Goal: Transaction & Acquisition: Purchase product/service

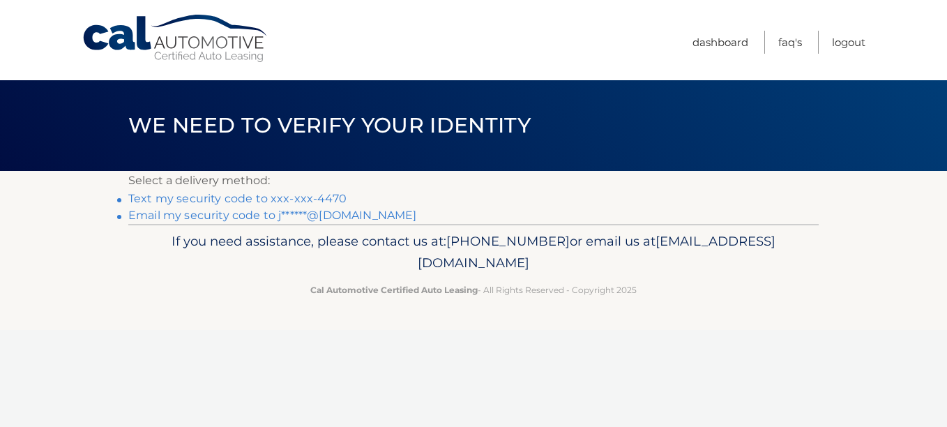
click at [238, 197] on link "Text my security code to xxx-xxx-4470" at bounding box center [237, 198] width 218 height 13
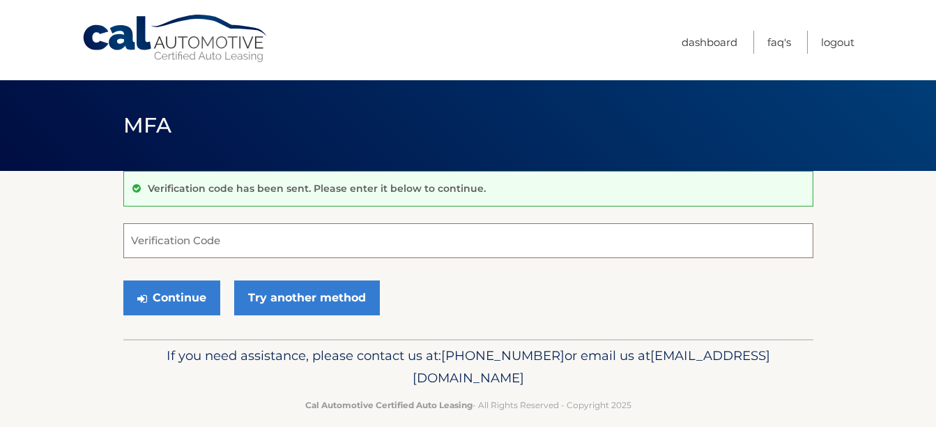
click at [240, 249] on input "Verification Code" at bounding box center [468, 240] width 690 height 35
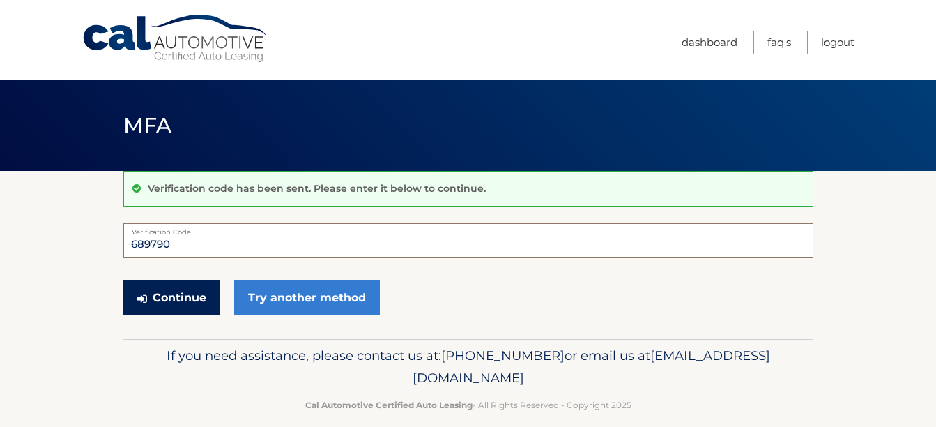
type input "689790"
click at [200, 303] on button "Continue" at bounding box center [171, 297] width 97 height 35
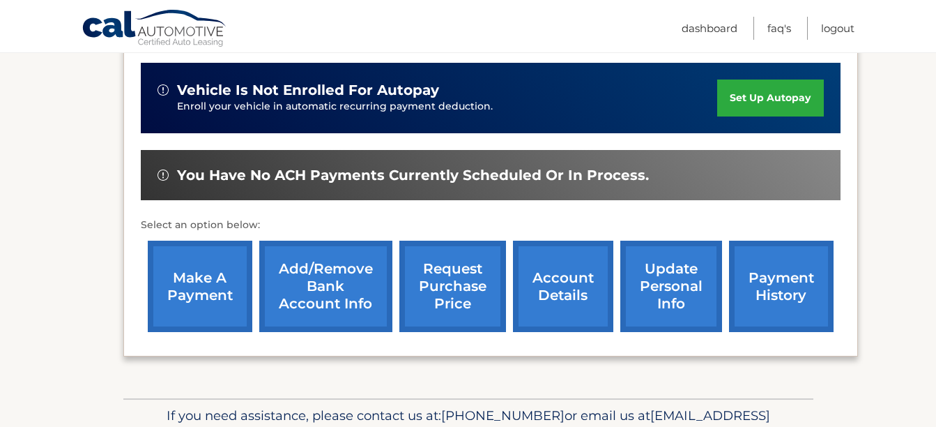
scroll to position [361, 0]
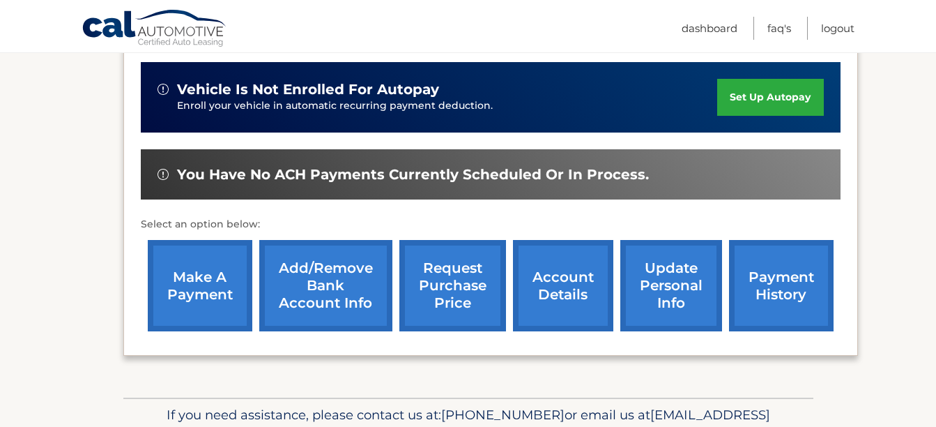
click at [230, 261] on link "make a payment" at bounding box center [200, 285] width 105 height 91
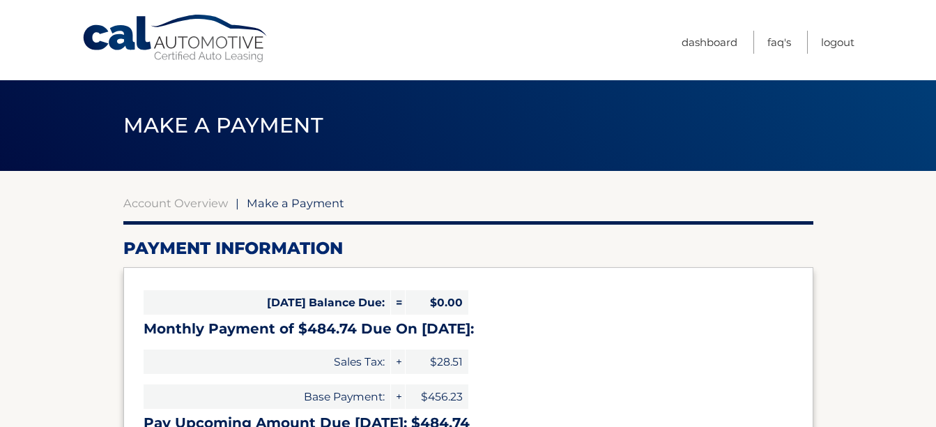
select select "NGQ1MWE4NTUtODYzMC00NmY2LWE2NTAtNjEyMzdjZjRlZWFl"
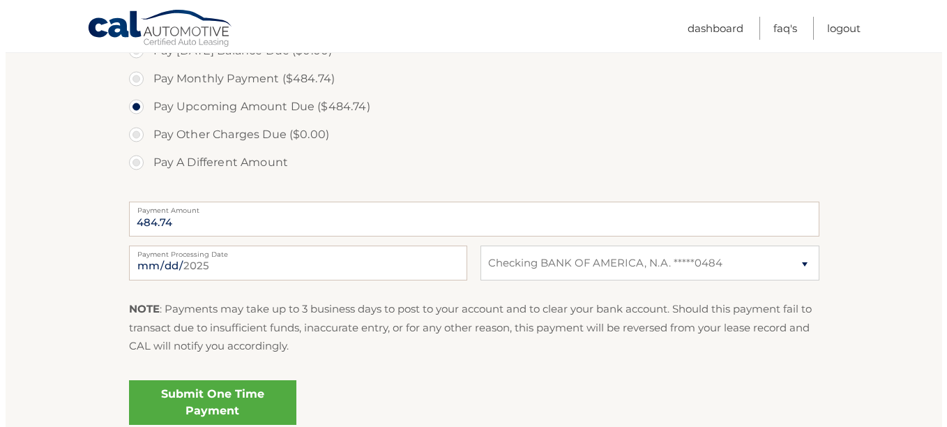
scroll to position [538, 0]
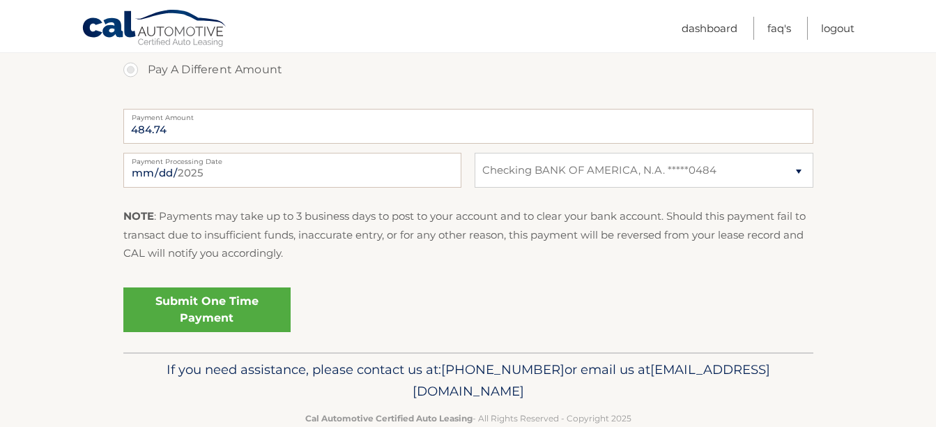
click at [202, 307] on link "Submit One Time Payment" at bounding box center [206, 309] width 167 height 45
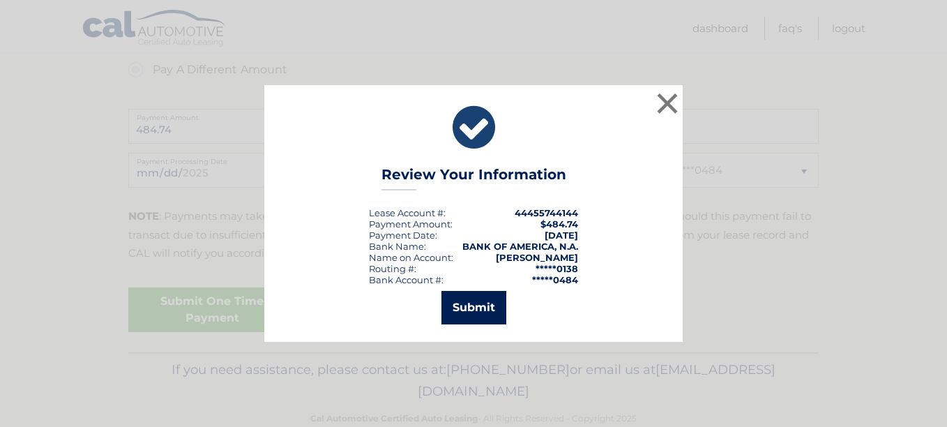
click at [474, 305] on button "Submit" at bounding box center [473, 307] width 65 height 33
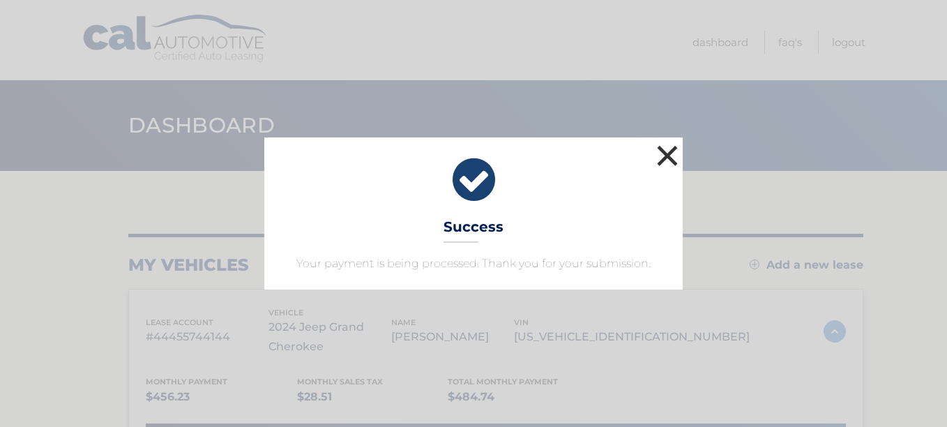
click at [661, 164] on button "×" at bounding box center [667, 156] width 28 height 28
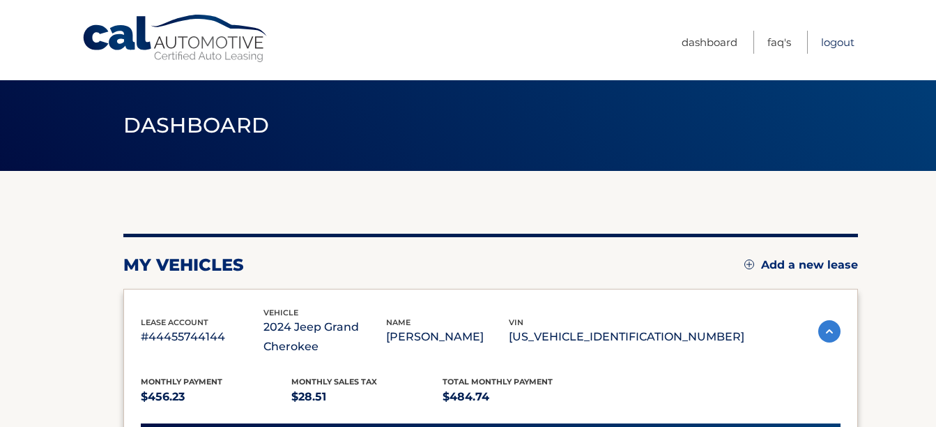
click at [838, 45] on link "Logout" at bounding box center [837, 42] width 33 height 23
